Goal: Use online tool/utility: Utilize a website feature to perform a specific function

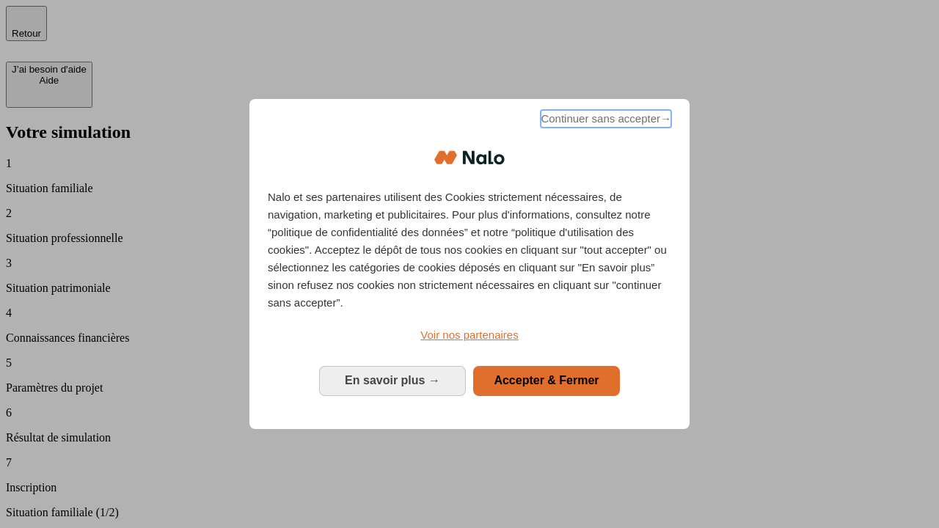
click at [604, 121] on span "Continuer sans accepter →" at bounding box center [606, 119] width 131 height 18
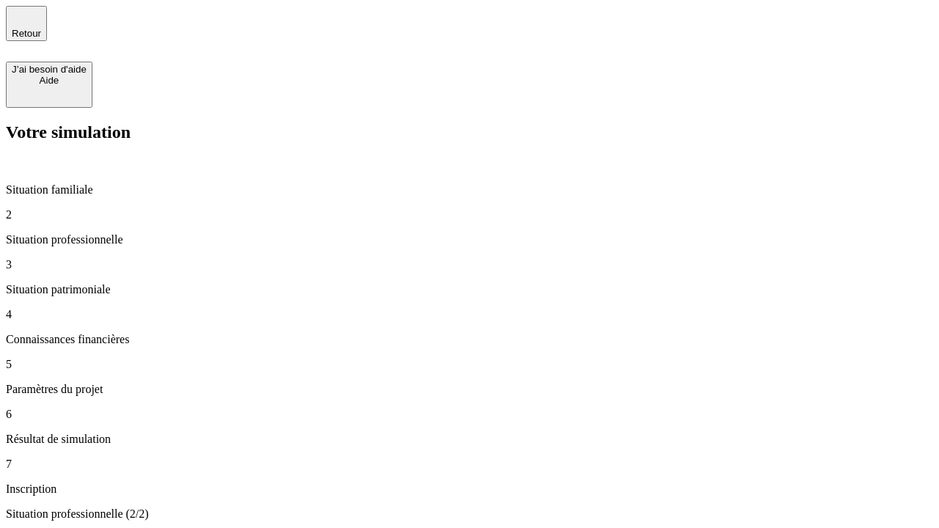
type input "30 000"
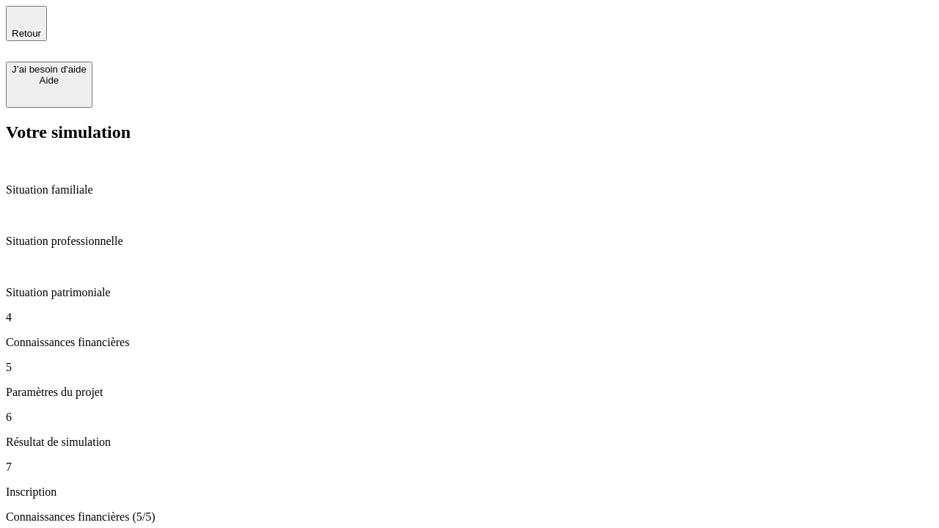
type input "25"
type input "1 000"
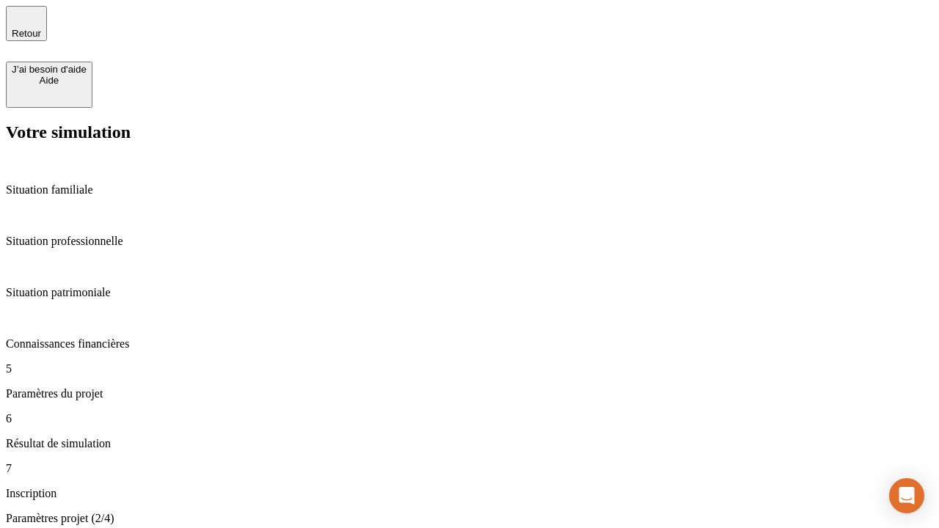
type input "640"
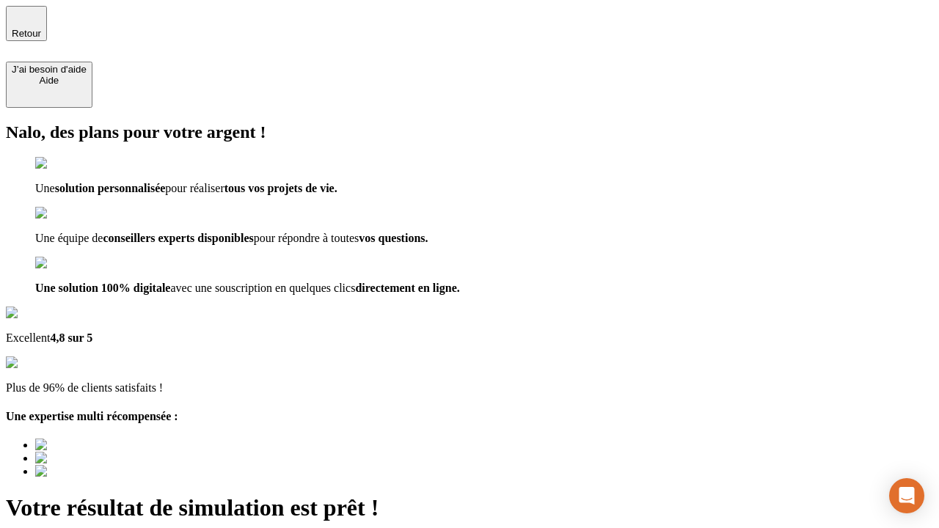
type input "[EMAIL_ADDRESS][PERSON_NAME][DOMAIN_NAME]"
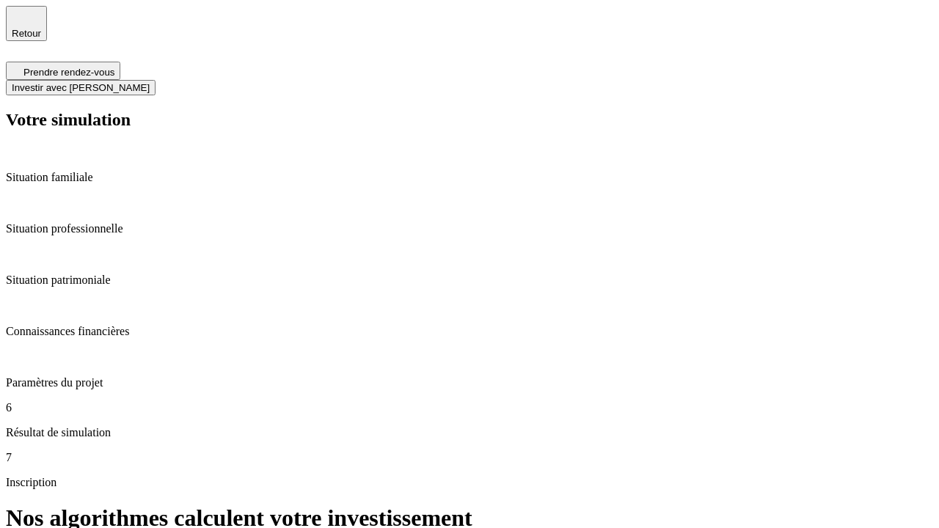
scroll to position [6, 0]
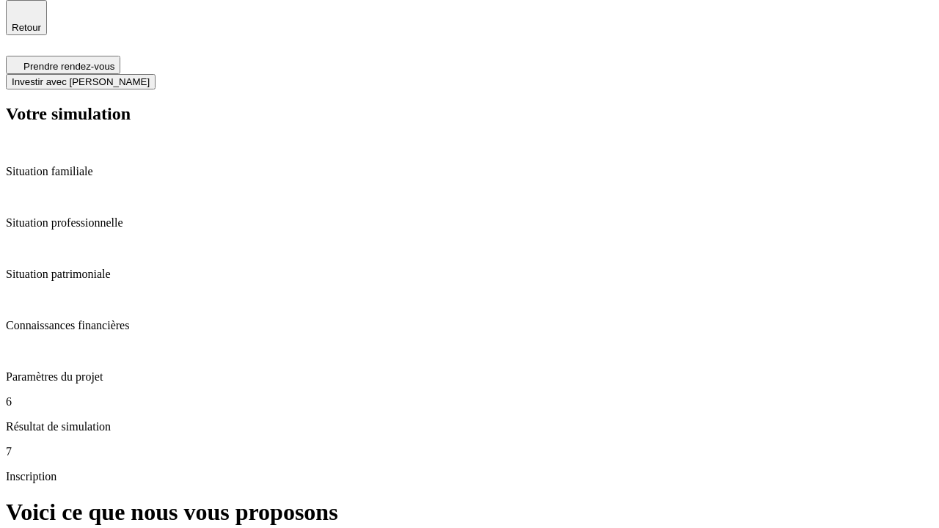
click at [150, 76] on span "Investir avec [PERSON_NAME]" at bounding box center [81, 81] width 138 height 11
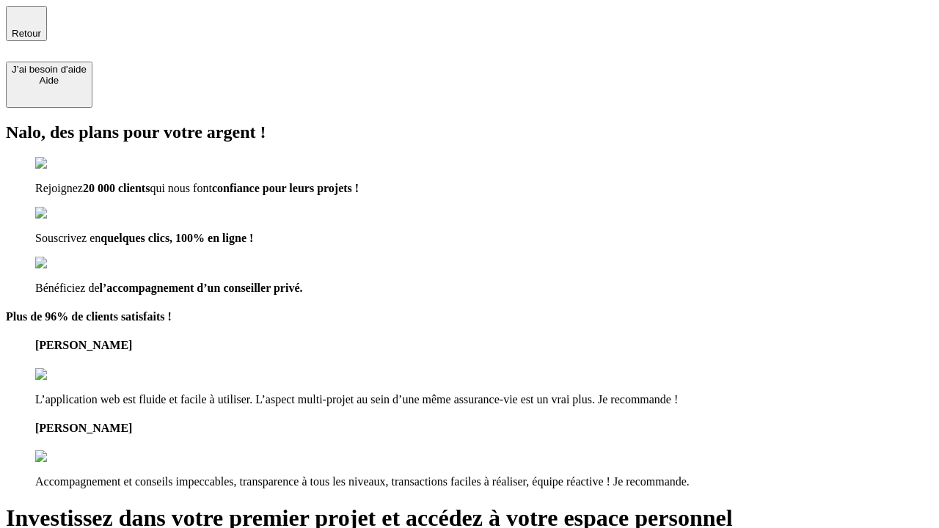
type input "[PERSON_NAME][EMAIL_ADDRESS][DOMAIN_NAME]"
